Goal: Use online tool/utility

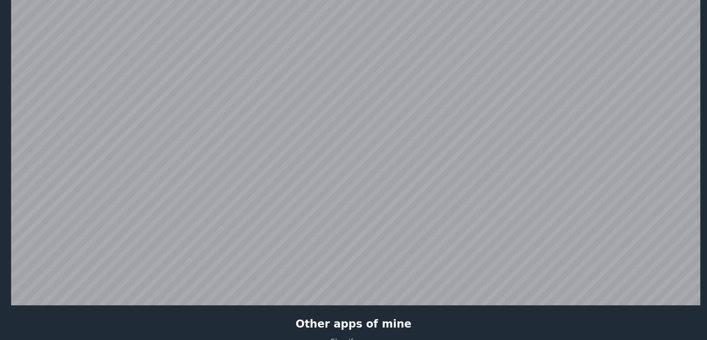
scroll to position [217, 0]
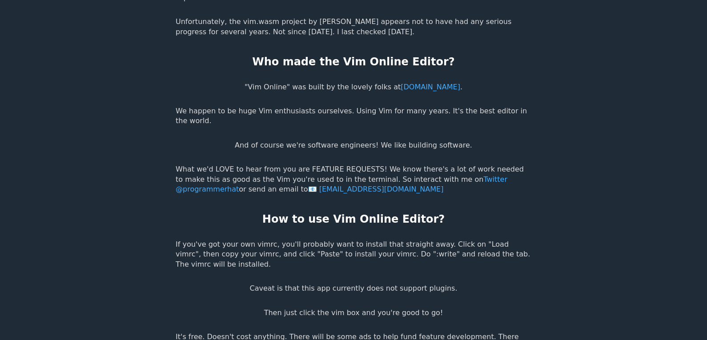
scroll to position [1684, 0]
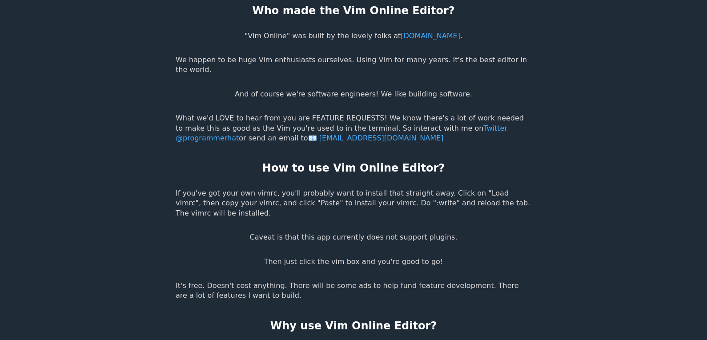
drag, startPoint x: 300, startPoint y: 238, endPoint x: 51, endPoint y: 215, distance: 249.9
